Goal: Navigation & Orientation: Find specific page/section

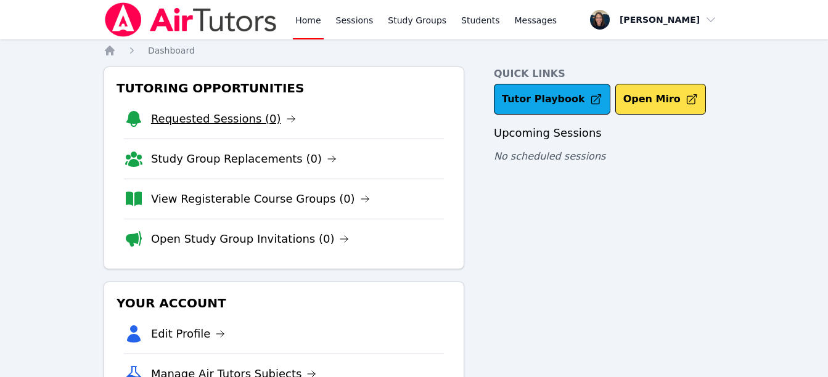
click at [264, 112] on link "Requested Sessions (0)" at bounding box center [223, 118] width 145 height 17
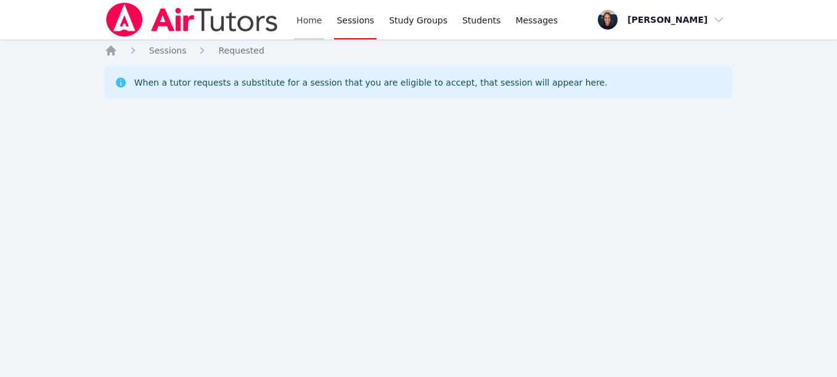
click at [307, 27] on link "Home" at bounding box center [309, 19] width 30 height 39
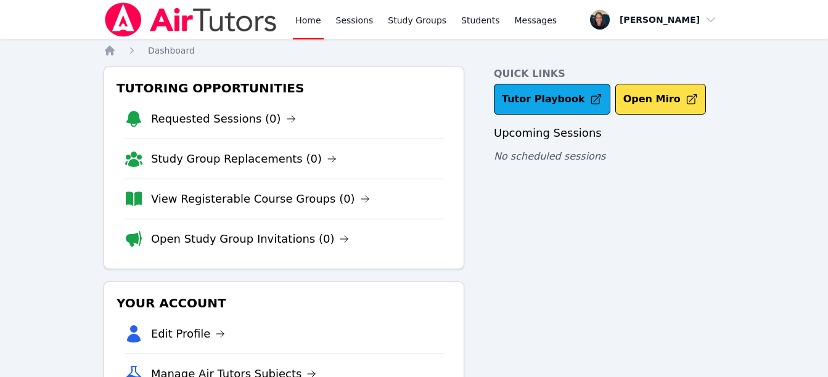
click at [307, 27] on link "Home" at bounding box center [308, 19] width 30 height 39
click at [356, 27] on link "Sessions" at bounding box center [355, 19] width 43 height 39
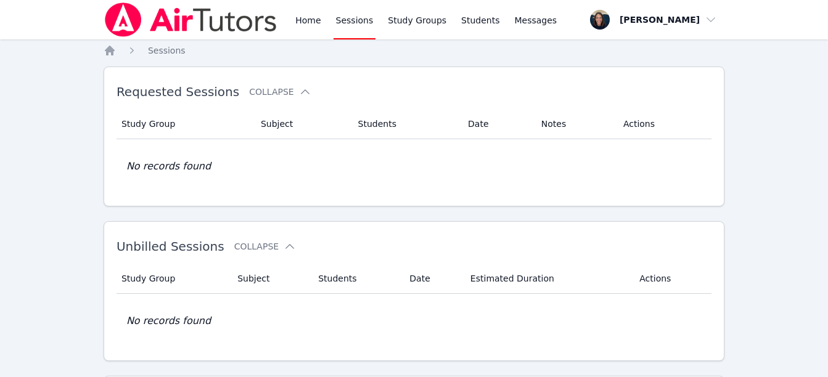
click at [356, 27] on link "Sessions" at bounding box center [355, 19] width 43 height 39
